Goal: Task Accomplishment & Management: Manage account settings

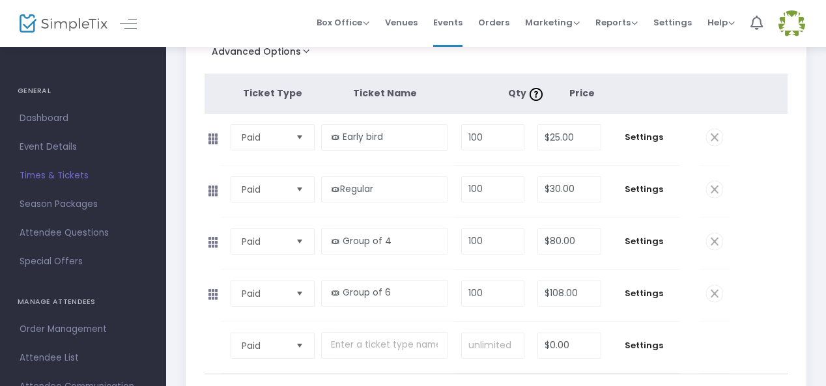
scroll to position [194, 0]
click at [576, 240] on input "80" at bounding box center [569, 241] width 63 height 25
type input "$100.00"
click at [651, 241] on span "Settings" at bounding box center [643, 240] width 59 height 13
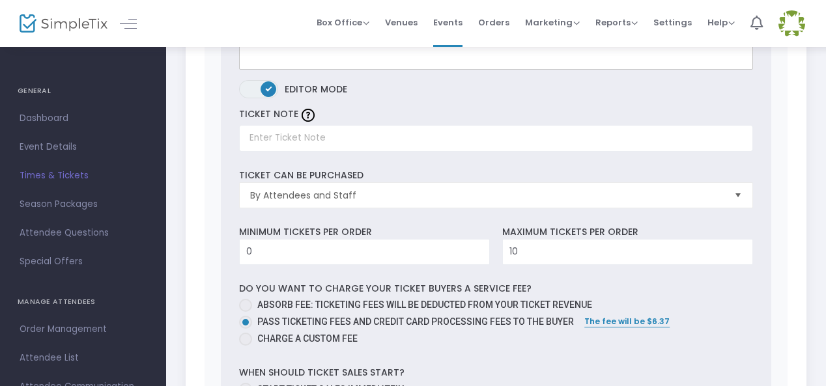
scroll to position [662, 0]
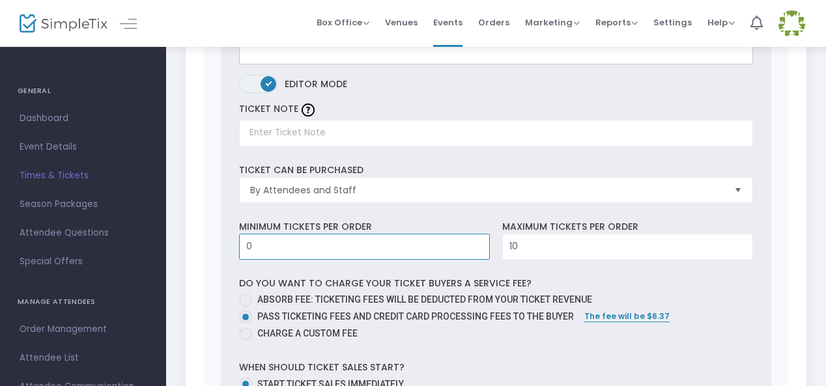
click at [281, 245] on input "0" at bounding box center [364, 246] width 249 height 25
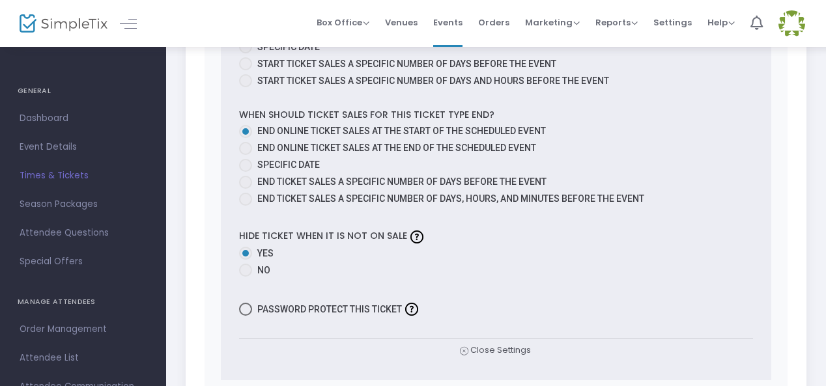
scroll to position [1043, 0]
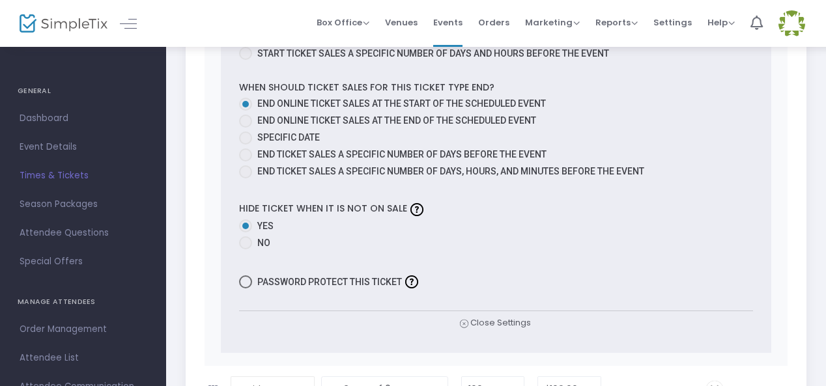
type input "1"
click at [248, 239] on span at bounding box center [245, 242] width 13 height 13
click at [245, 249] on input "No" at bounding box center [245, 249] width 1 height 1
radio input "true"
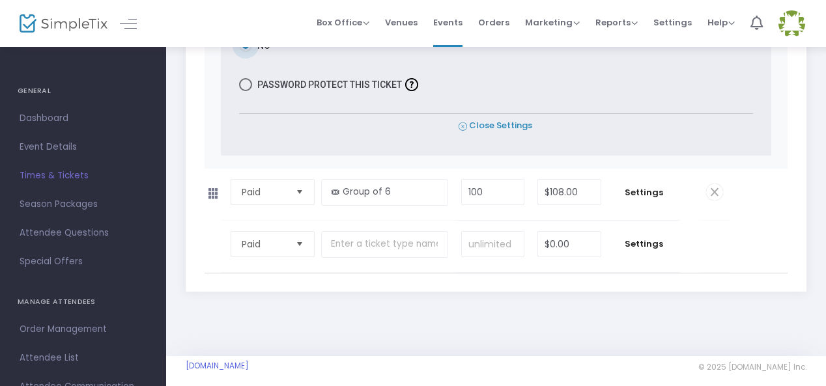
click at [499, 120] on span "Close Settings" at bounding box center [495, 126] width 74 height 14
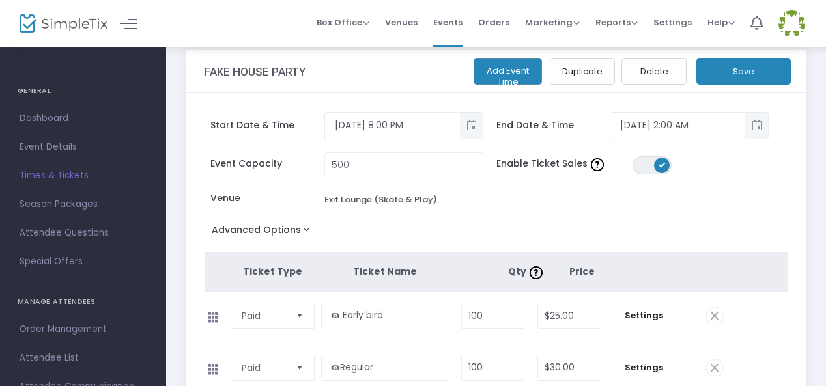
scroll to position [0, 0]
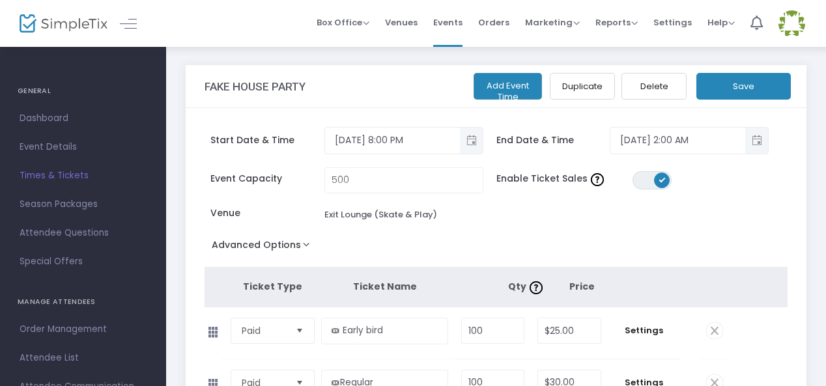
click at [753, 87] on button "Save" at bounding box center [743, 86] width 94 height 27
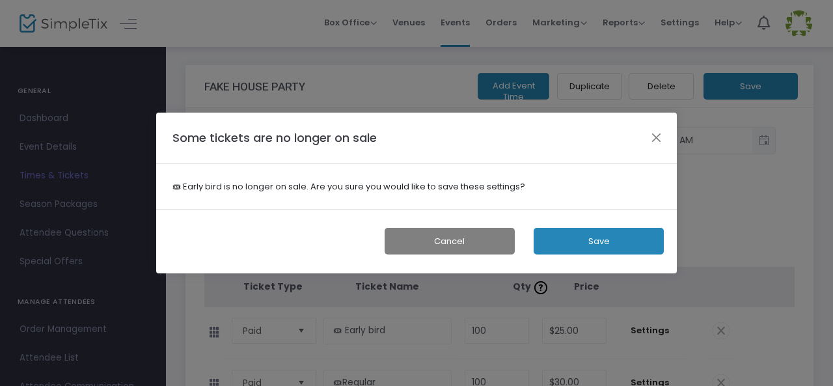
click at [624, 244] on button "Save" at bounding box center [599, 241] width 130 height 27
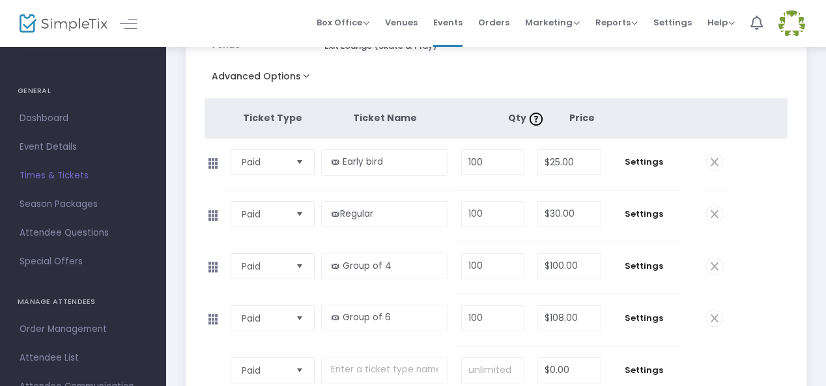
scroll to position [210, 0]
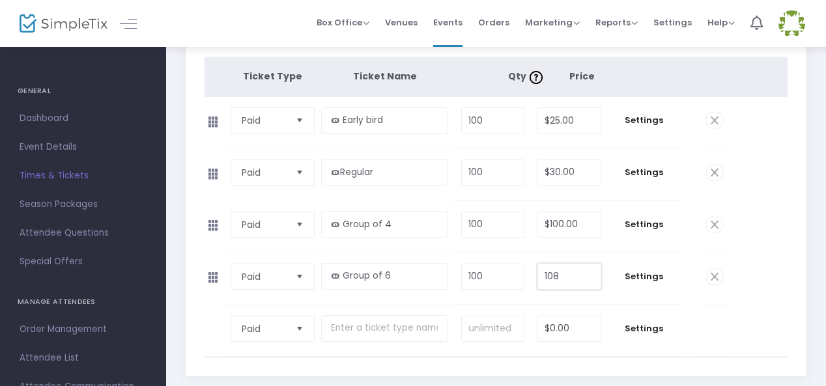
click at [564, 273] on input "108" at bounding box center [569, 276] width 63 height 25
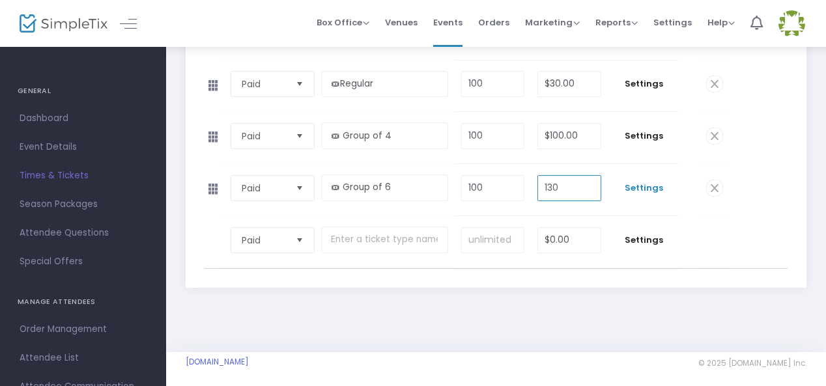
type input "$130.00"
click at [648, 185] on span "Settings" at bounding box center [643, 188] width 59 height 13
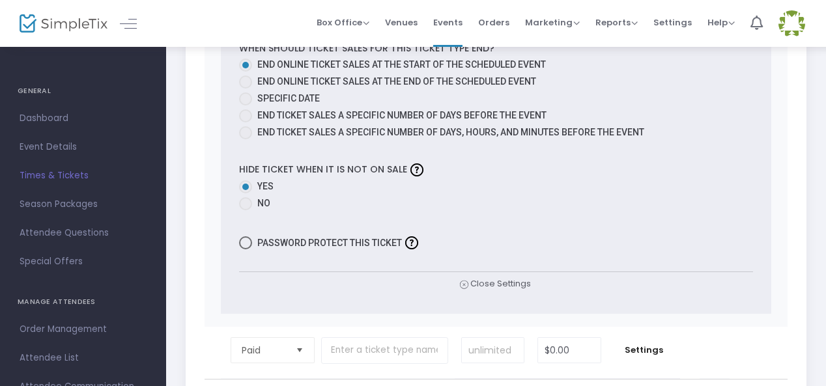
scroll to position [1137, 0]
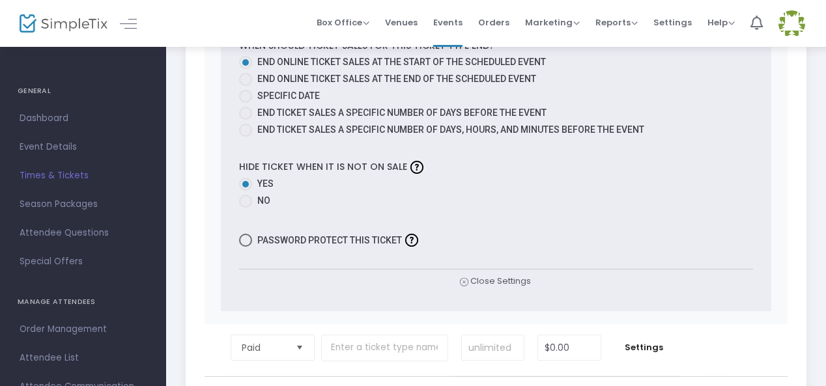
click at [245, 199] on span at bounding box center [245, 201] width 13 height 13
click at [245, 208] on input "No" at bounding box center [245, 208] width 1 height 1
radio input "true"
click at [499, 277] on span "Close Settings" at bounding box center [495, 282] width 74 height 14
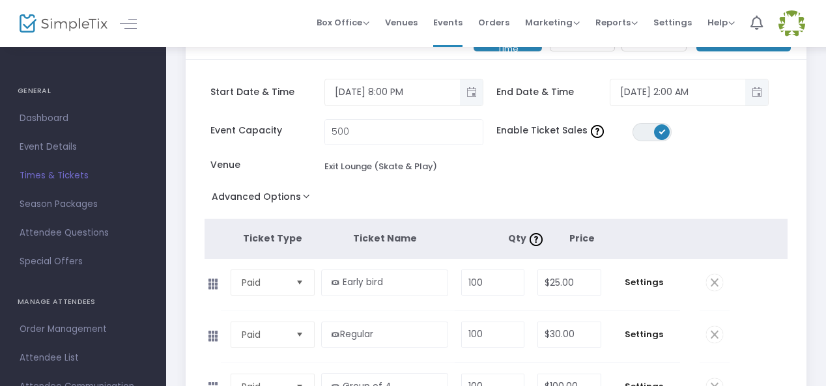
scroll to position [15, 0]
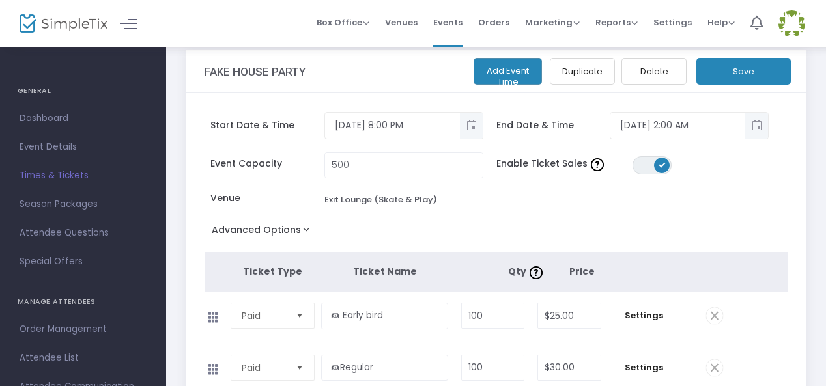
click at [736, 73] on button "Save" at bounding box center [743, 71] width 94 height 27
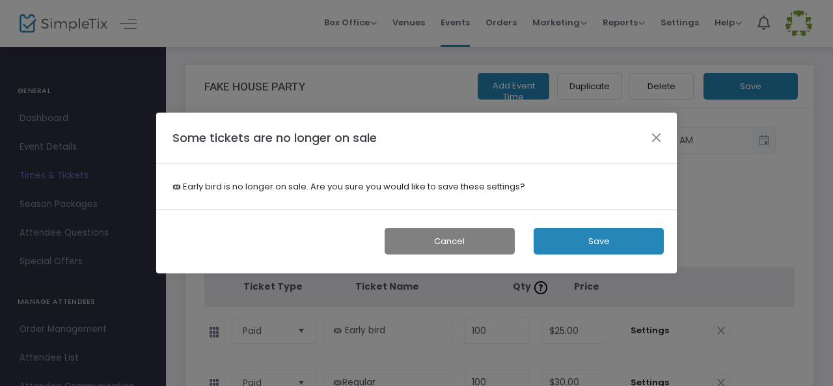
click at [600, 253] on button "Save" at bounding box center [599, 241] width 130 height 27
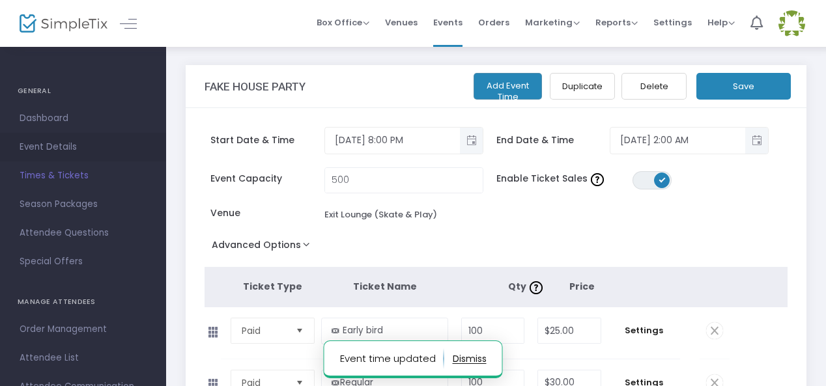
click at [68, 149] on span "Event Details" at bounding box center [83, 147] width 127 height 17
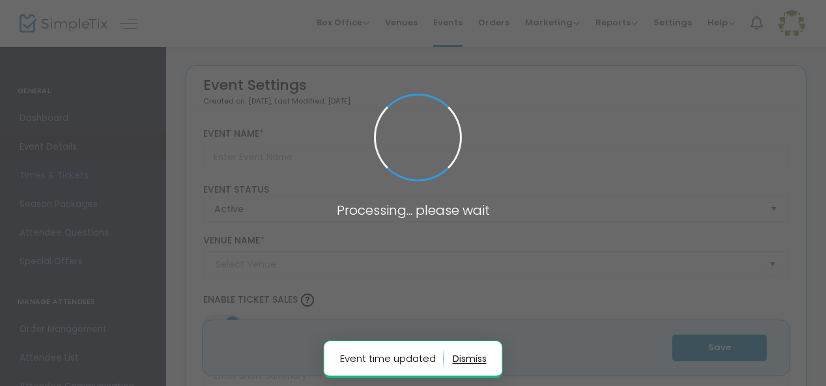
type input "FAKE HOUSE PARTY"
type textarea "FAKE HOUSE PARTY Get ready to turn up the volume and feel the rhythm at the FAK…"
type input "Buy Tickets"
type input "Exit Lounge (Skate & Play)"
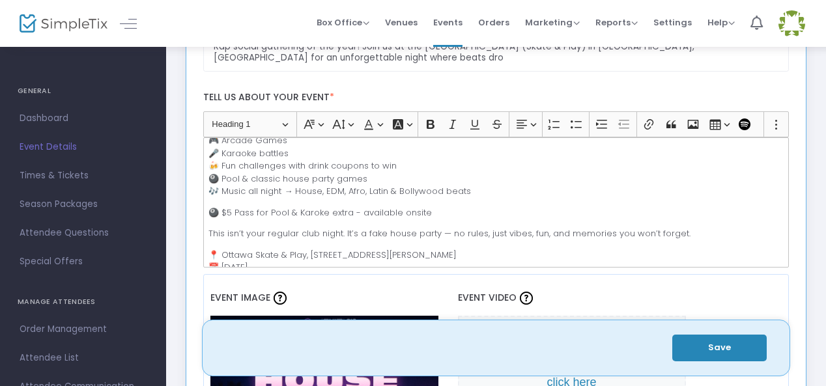
scroll to position [87, 0]
drag, startPoint x: 209, startPoint y: 208, endPoint x: 450, endPoint y: 212, distance: 241.0
click at [450, 212] on p "🎱 $5 Pass for Pool & Karoke extra - available onsite" at bounding box center [495, 212] width 574 height 13
copy p "🎱 $5 Pass for Pool & Karoke extra - available onsite"
click at [450, 212] on p "🎱 $5 Pass for Pool & Karoke extra - available onsite" at bounding box center [495, 212] width 574 height 13
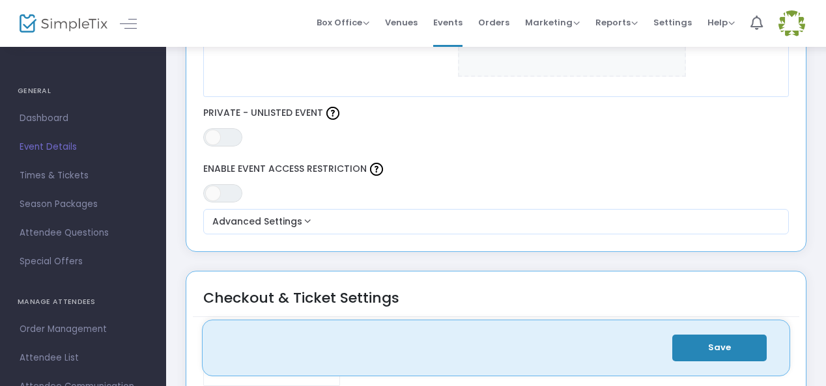
scroll to position [917, 0]
